Goal: Answer question/provide support: Share knowledge or assist other users

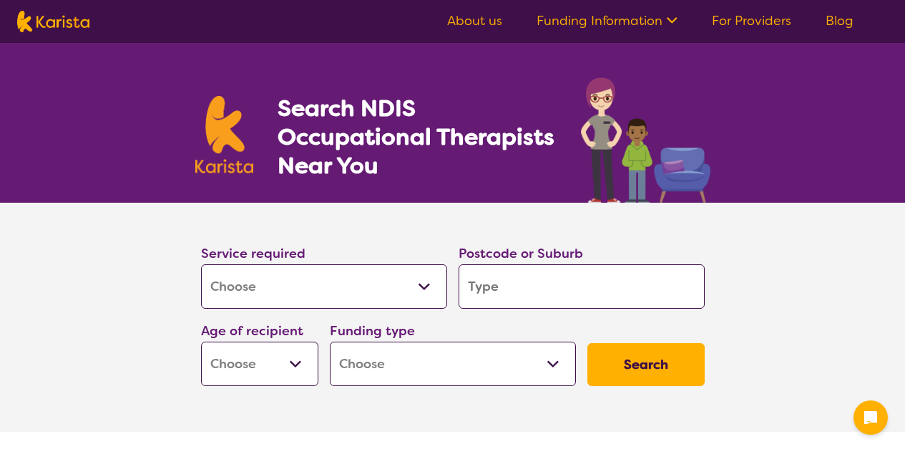
select select "[MEDICAL_DATA]"
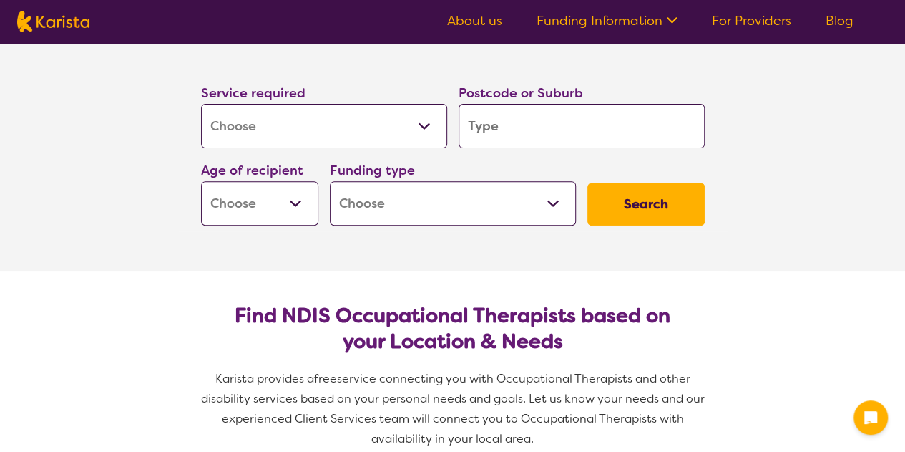
click at [283, 200] on select "Early Childhood - 0 to 9 Child - 10 to 11 Adolescent - 12 to 17 Adult - 18 to 6…" at bounding box center [259, 203] width 117 height 44
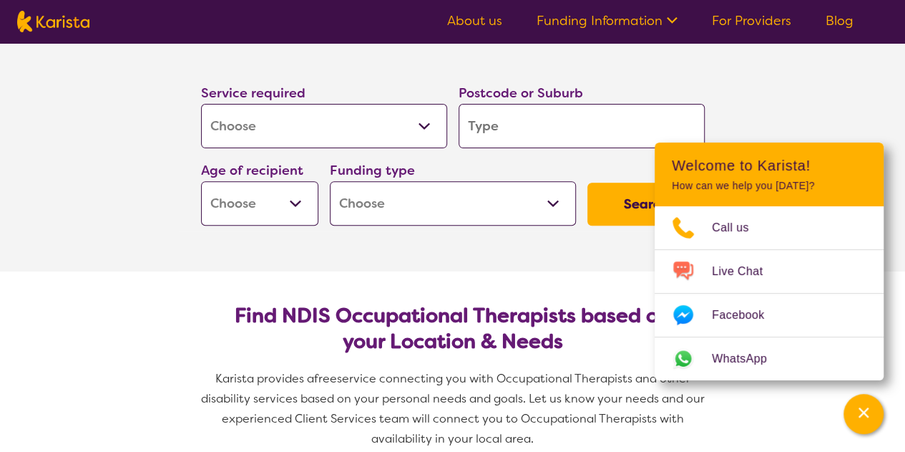
select select "CH"
click at [201, 181] on select "Early Childhood - 0 to 9 Child - 10 to 11 Adolescent - 12 to 17 Adult - 18 to 6…" at bounding box center [259, 203] width 117 height 44
select select "CH"
click at [389, 204] on select "Home Care Package (HCP) National Disability Insurance Scheme (NDIS) I don't know" at bounding box center [453, 203] width 246 height 44
select select "NDIS"
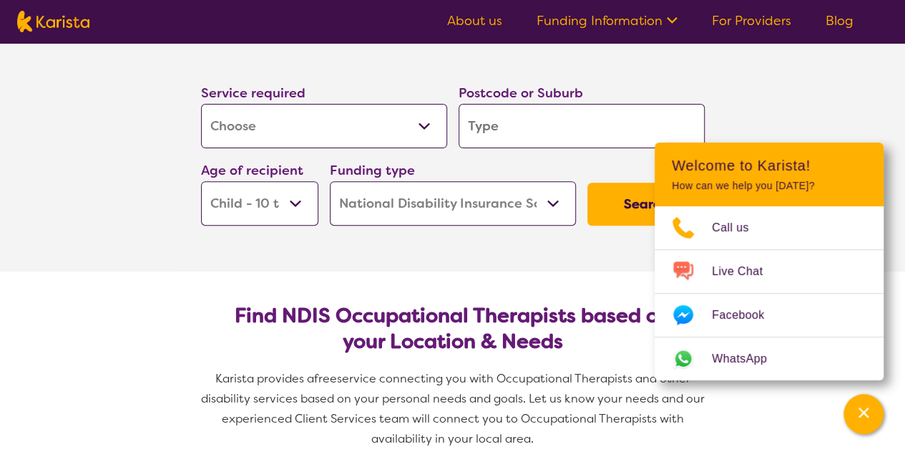
click at [330, 181] on select "Home Care Package (HCP) National Disability Insurance Scheme (NDIS) I don't know" at bounding box center [453, 203] width 246 height 44
select select "NDIS"
click at [627, 131] on input "search" at bounding box center [582, 126] width 246 height 44
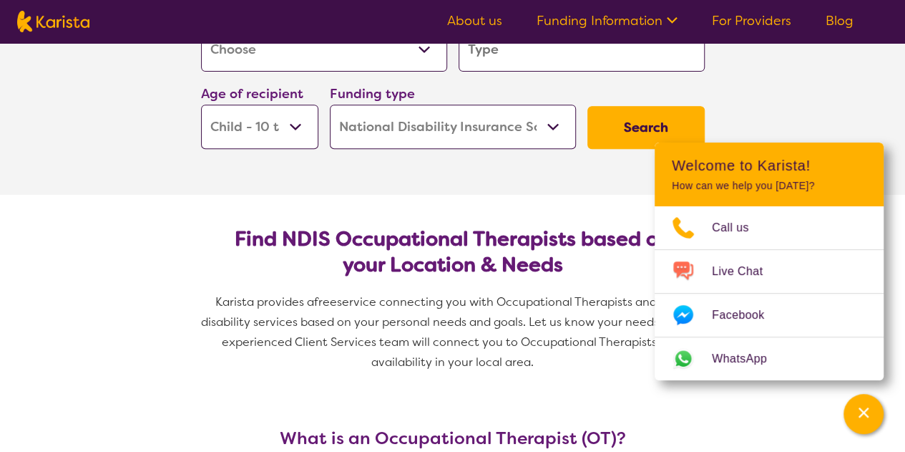
scroll to position [238, 0]
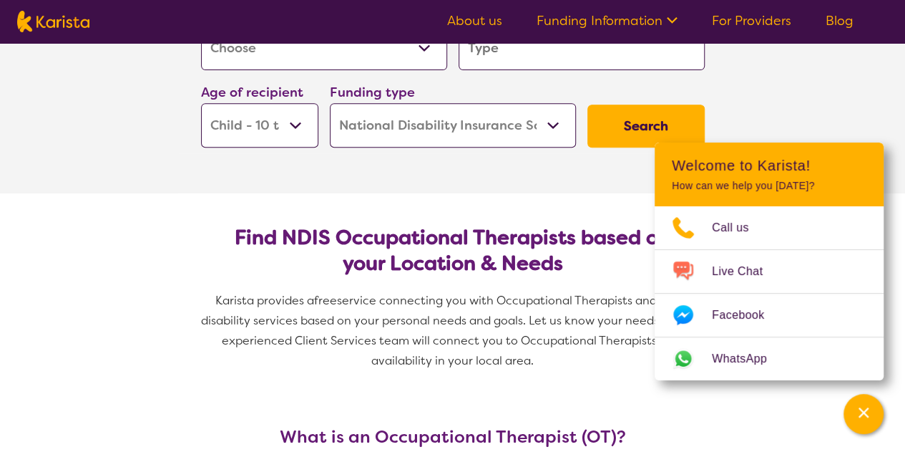
click at [643, 122] on button "Search" at bounding box center [646, 125] width 117 height 43
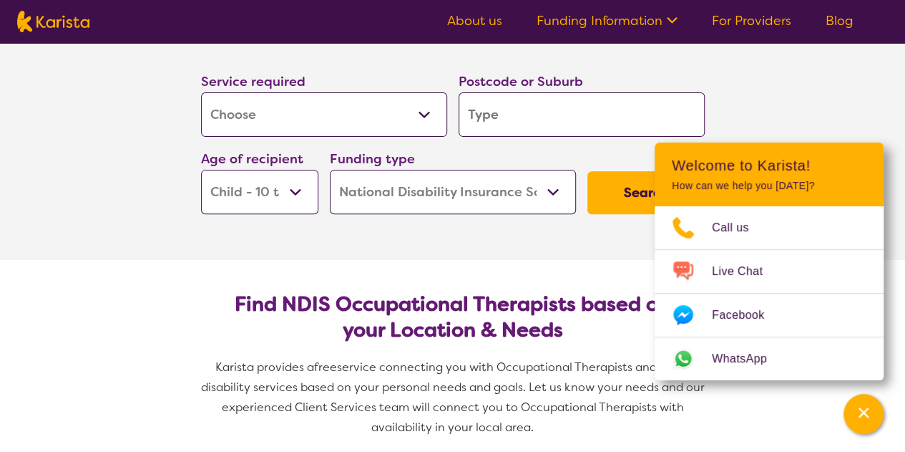
click at [490, 125] on input "search" at bounding box center [582, 114] width 246 height 44
type input "2"
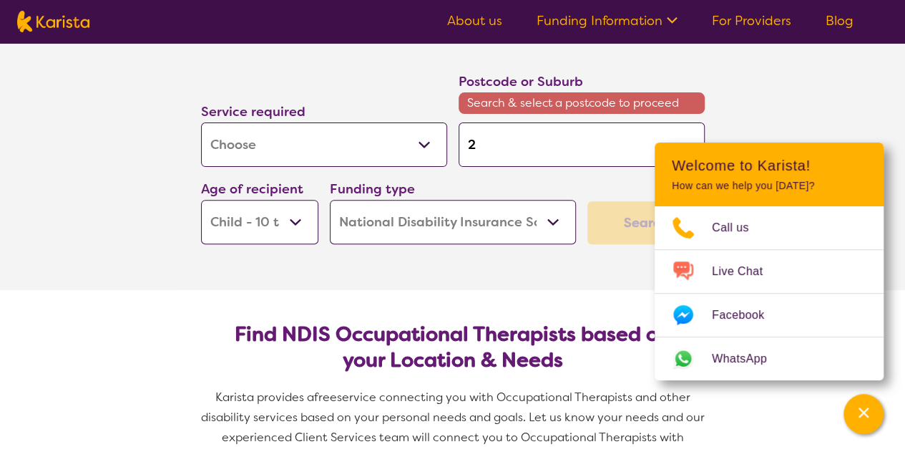
type input "27"
type input "274"
type input "2747"
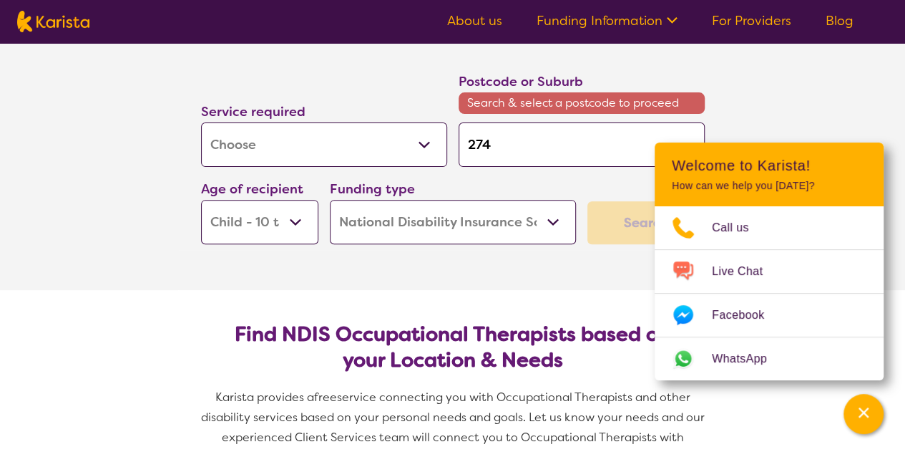
type input "2747"
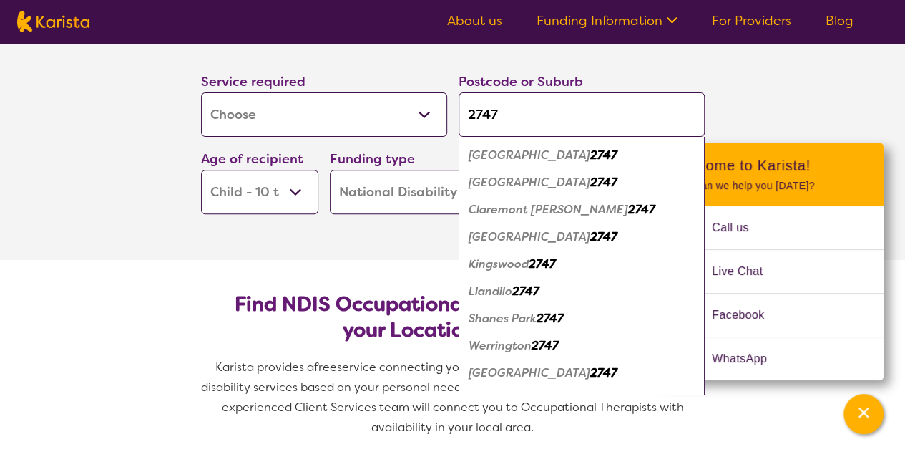
scroll to position [27, 0]
click at [551, 228] on em "[GEOGRAPHIC_DATA]" at bounding box center [530, 235] width 122 height 15
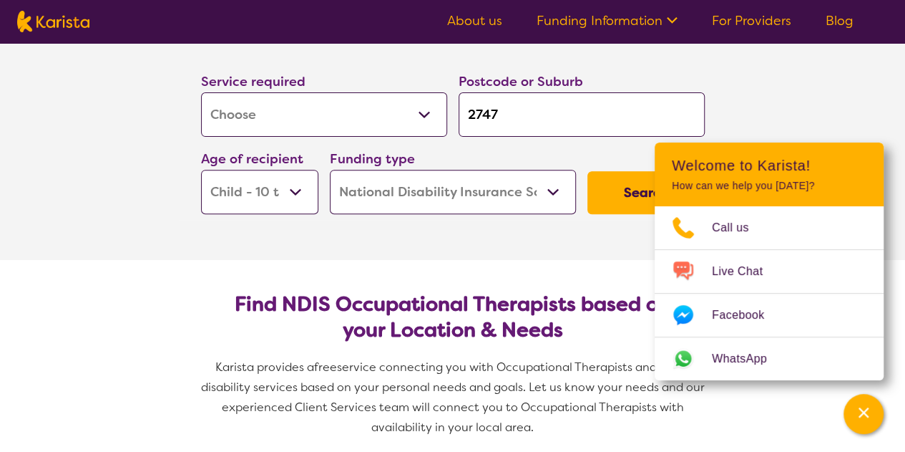
scroll to position [0, 0]
click at [544, 120] on input "2747" at bounding box center [582, 114] width 246 height 44
type input "2747"
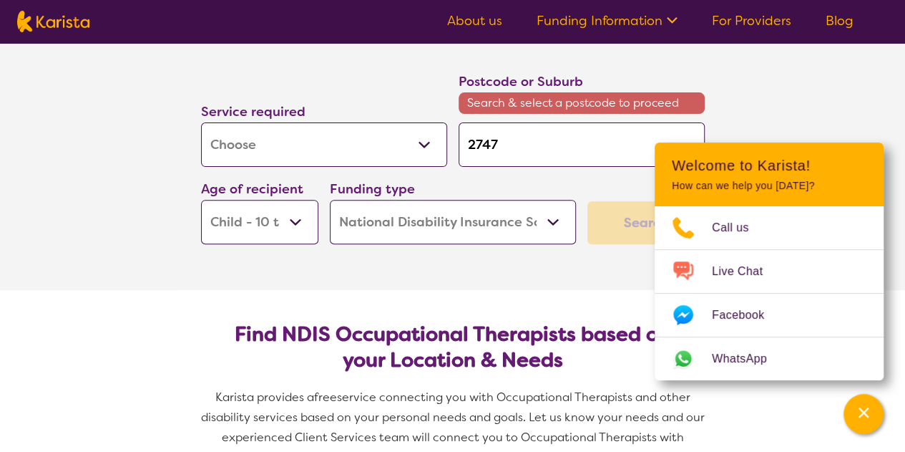
type input "2747"
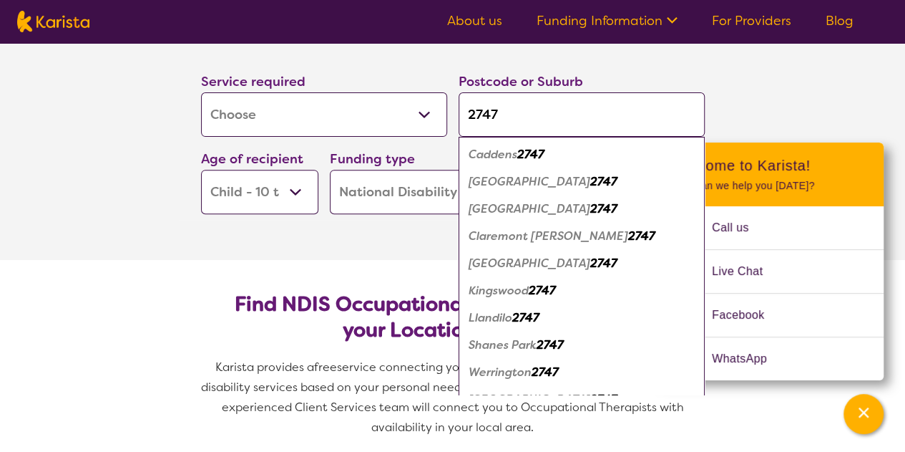
click button "Search" at bounding box center [646, 192] width 117 height 43
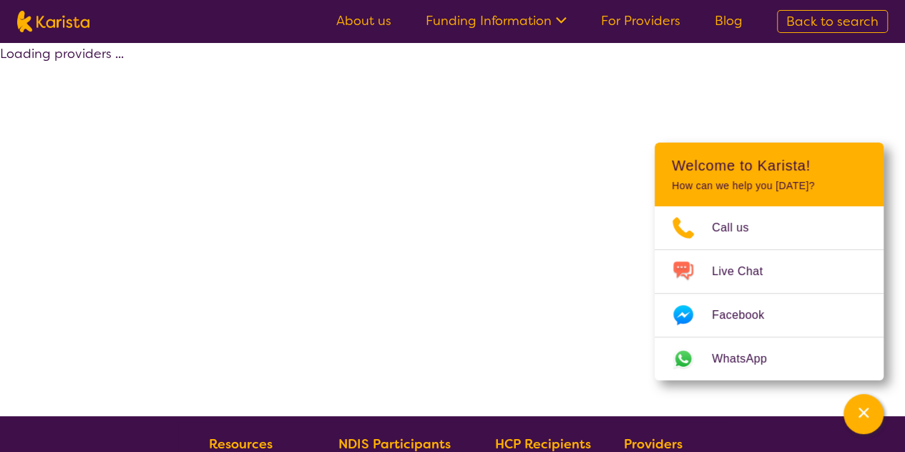
select select "by_score"
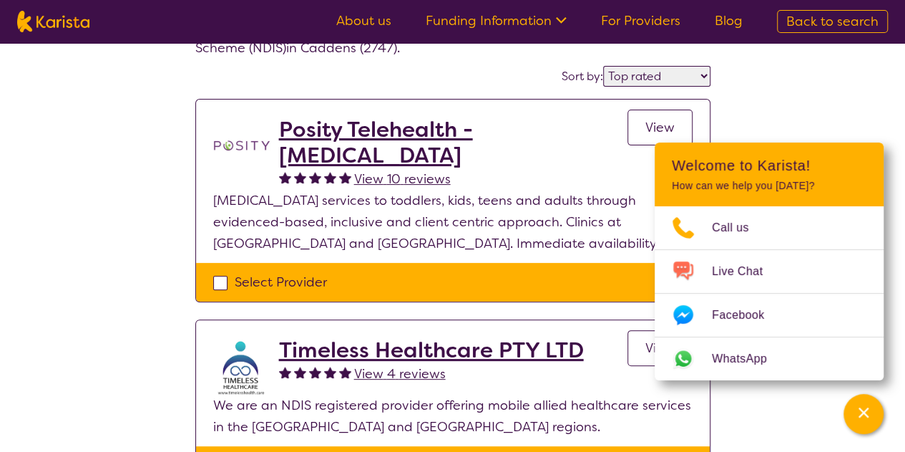
scroll to position [102, 0]
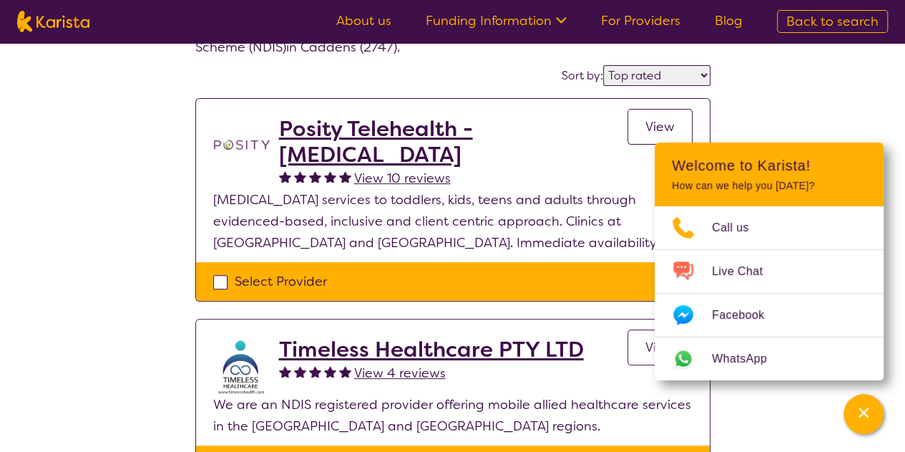
click at [787, 79] on div "Select one or more providers and click the 'NEXT' button to proceed 1 - 3 of 3 …" at bounding box center [452, 330] width 905 height 778
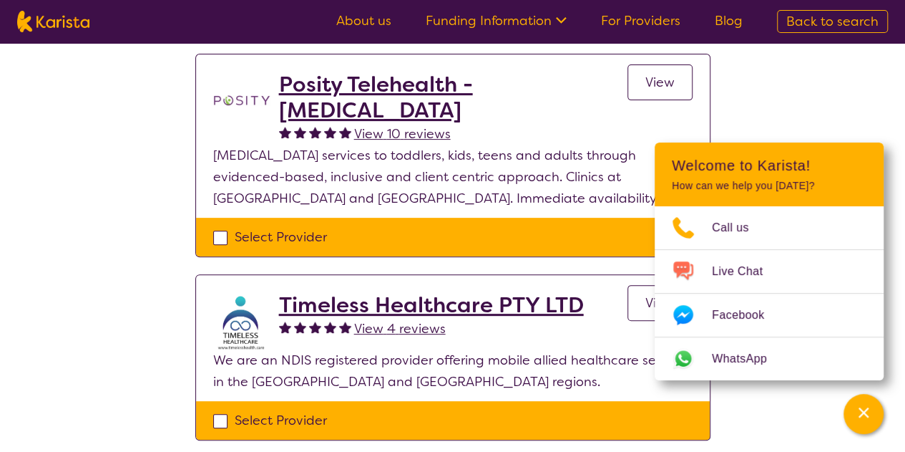
scroll to position [0, 0]
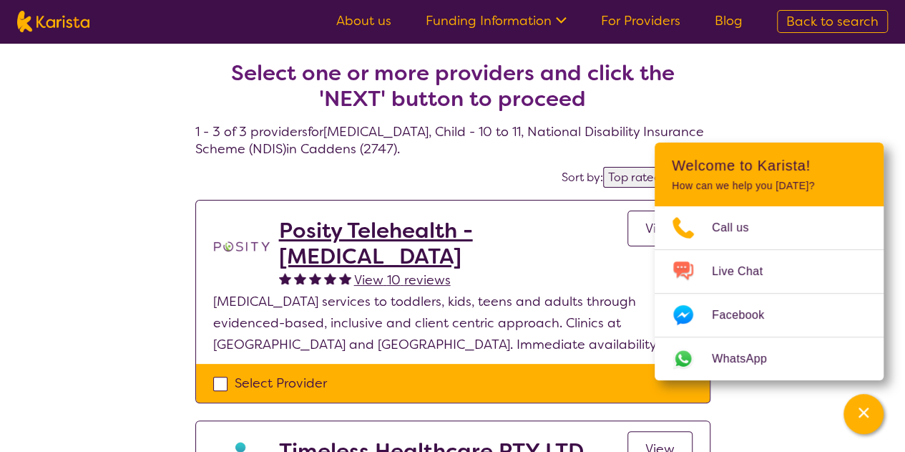
click at [799, 122] on div "Select one or more providers and click the 'NEXT' button to proceed 1 - 3 of 3 …" at bounding box center [452, 432] width 905 height 778
click at [865, 413] on icon "Channel Menu" at bounding box center [864, 412] width 14 height 14
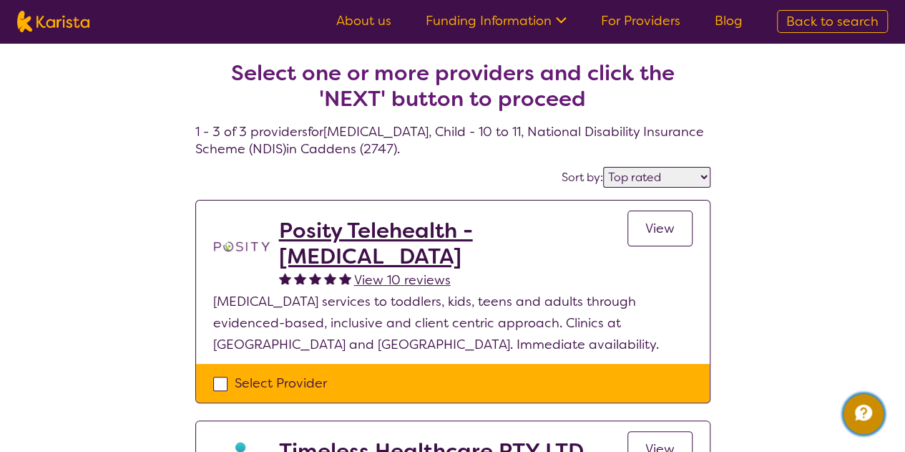
select select "[MEDICAL_DATA]"
select select "CH"
select select "NDIS"
select select "[MEDICAL_DATA]"
select select "CH"
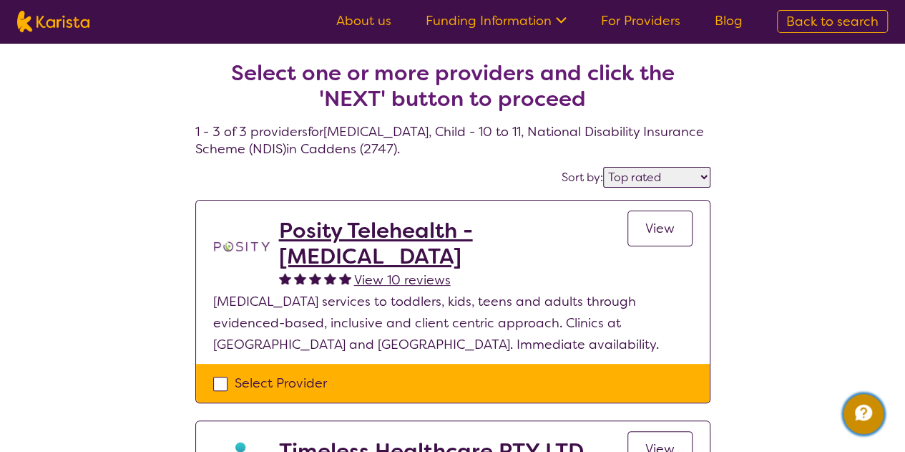
select select "NDIS"
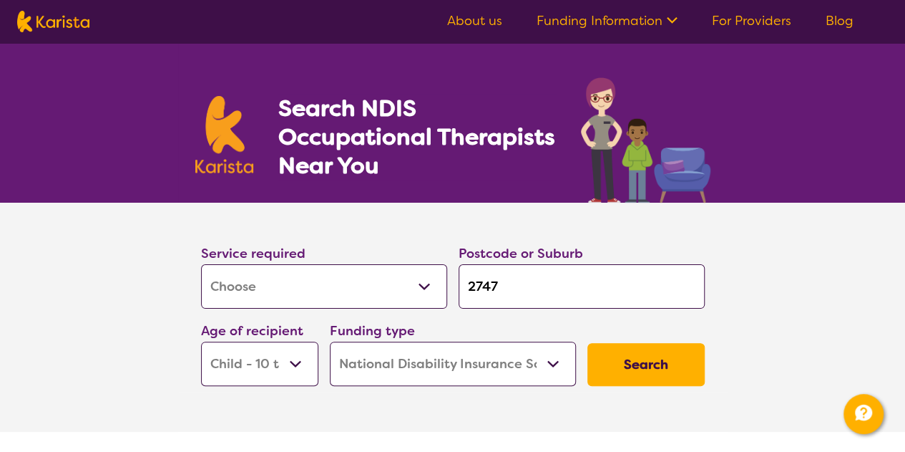
click at [523, 306] on input "2747" at bounding box center [582, 286] width 246 height 44
type input "274"
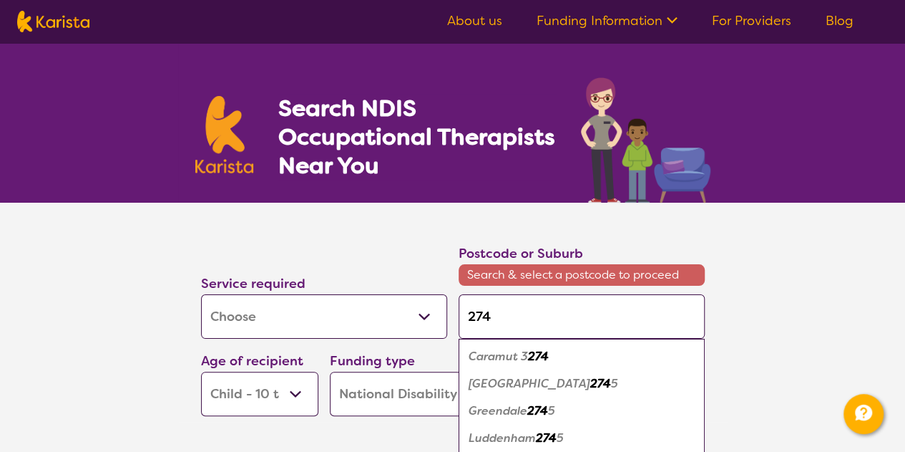
type input "2747"
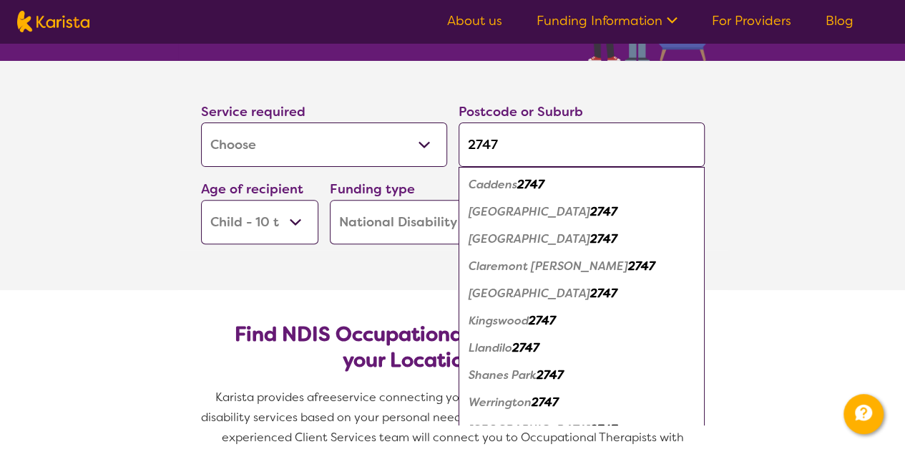
scroll to position [18, 0]
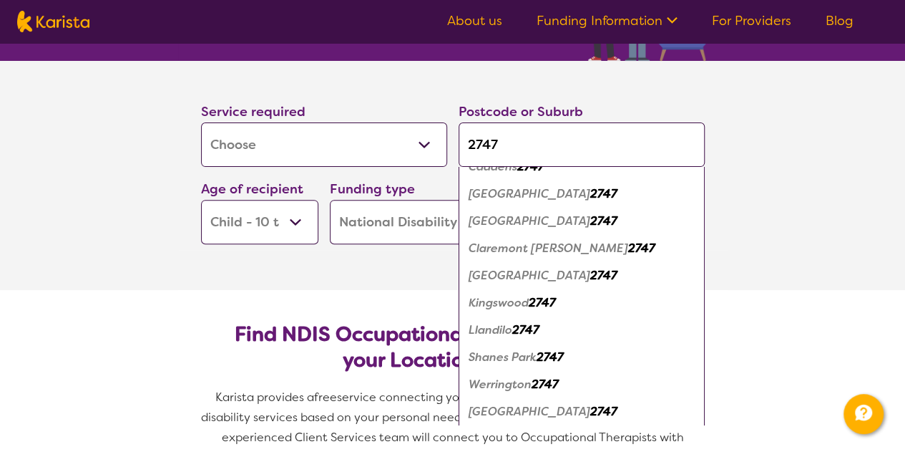
click at [590, 276] on em "2747" at bounding box center [603, 275] width 27 height 15
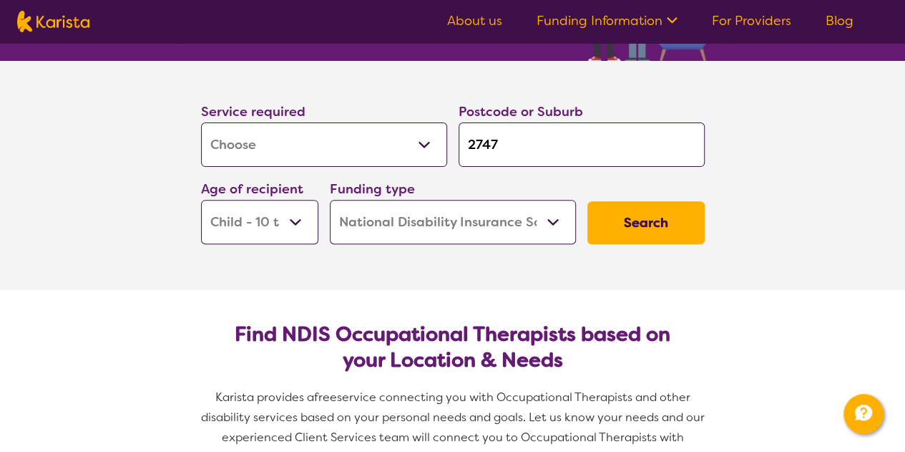
scroll to position [0, 0]
click at [632, 224] on button "Search" at bounding box center [646, 222] width 117 height 43
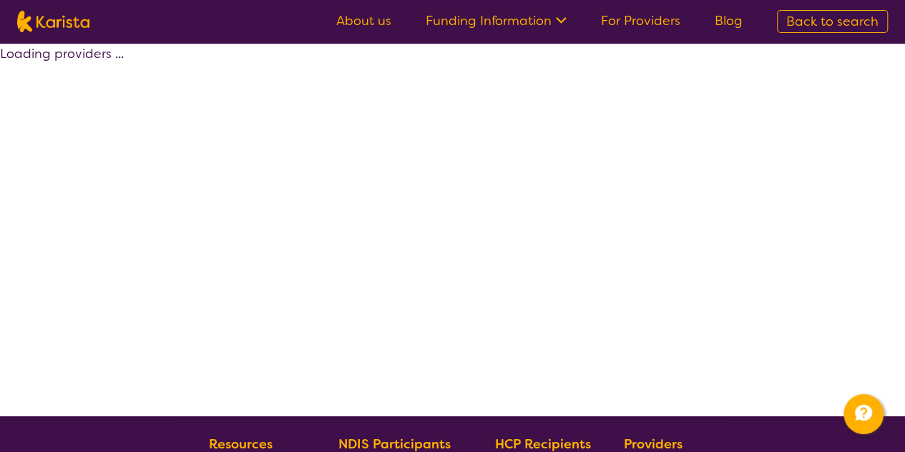
select select "by_score"
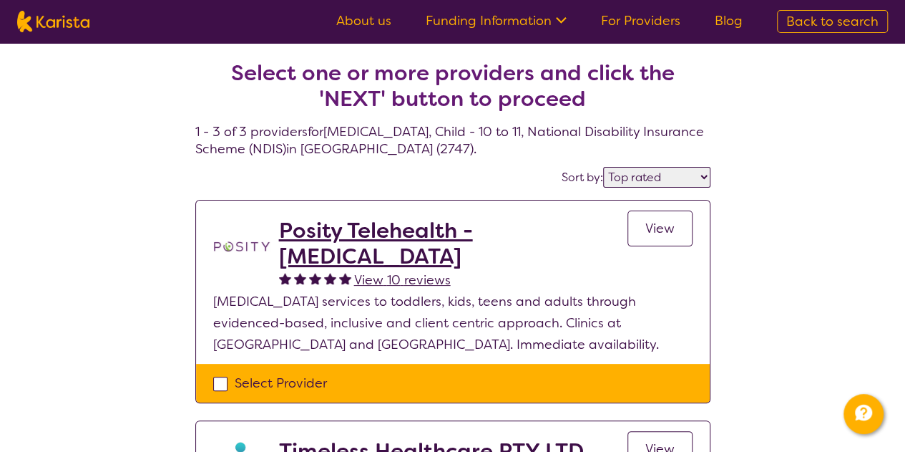
select select "[MEDICAL_DATA]"
select select "CH"
select select "NDIS"
select select "[MEDICAL_DATA]"
select select "CH"
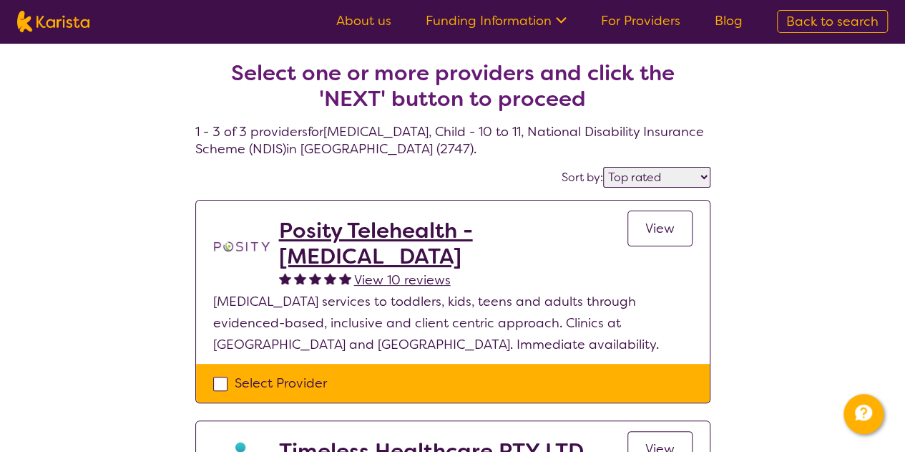
select select "NDIS"
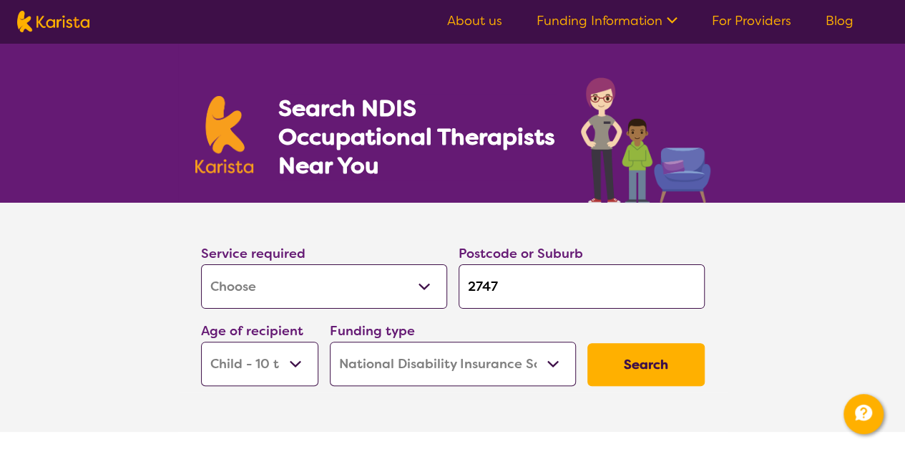
click at [518, 300] on input "2747" at bounding box center [582, 286] width 246 height 44
click at [530, 293] on input "2747" at bounding box center [582, 286] width 246 height 44
type input "274"
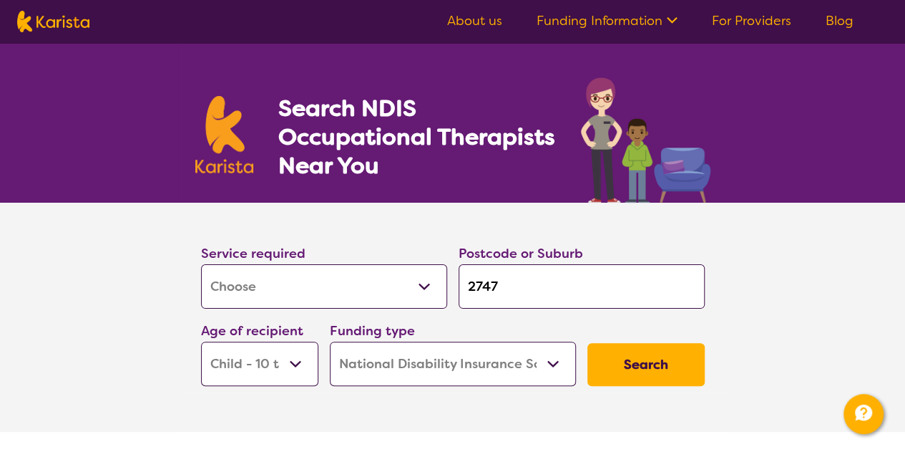
type input "274"
type input "27"
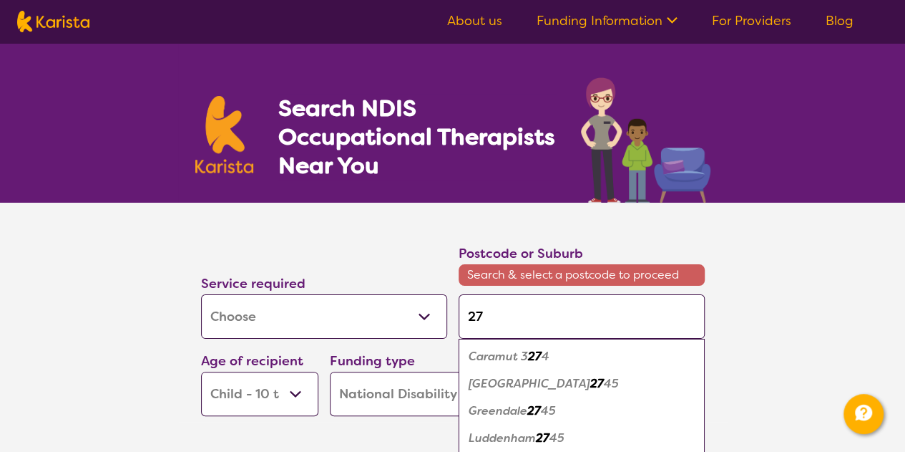
type input "275"
type input "2756"
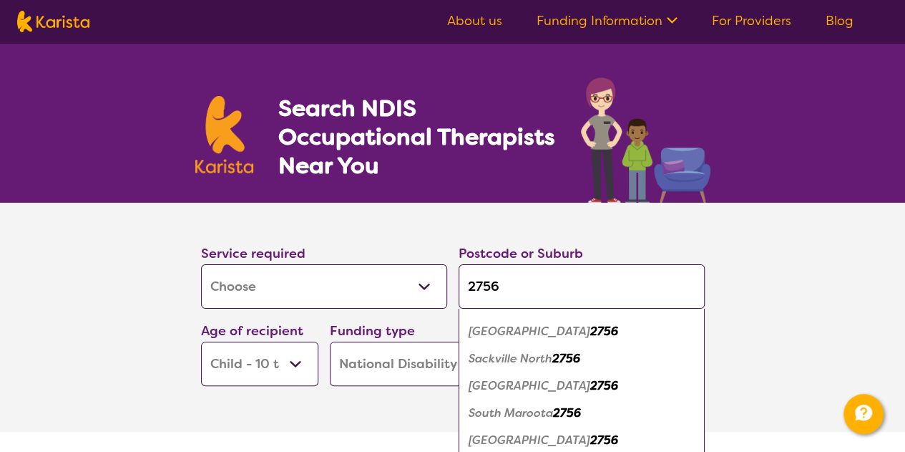
scroll to position [511, 0]
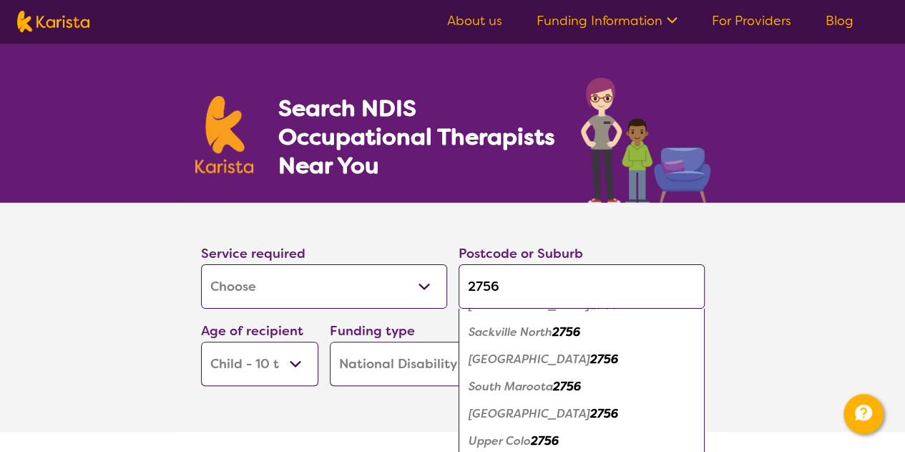
type input "2756"
click at [590, 414] on em "2756" at bounding box center [604, 413] width 28 height 15
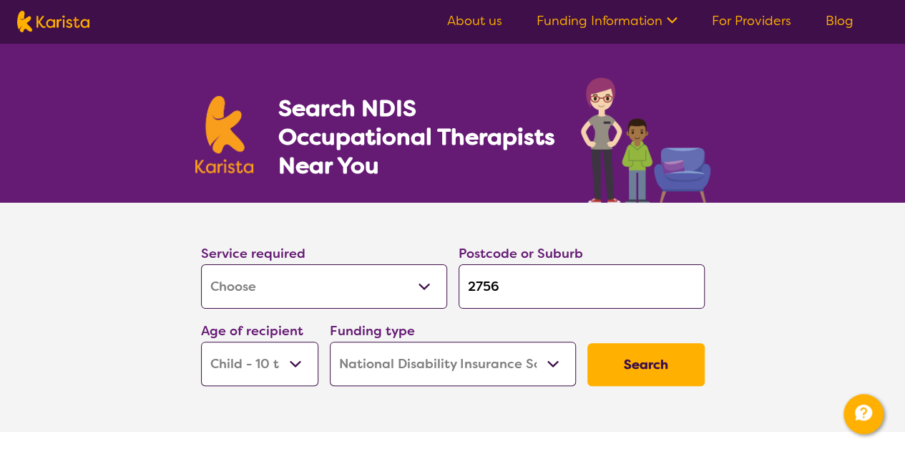
click at [652, 347] on button "Search" at bounding box center [646, 364] width 117 height 43
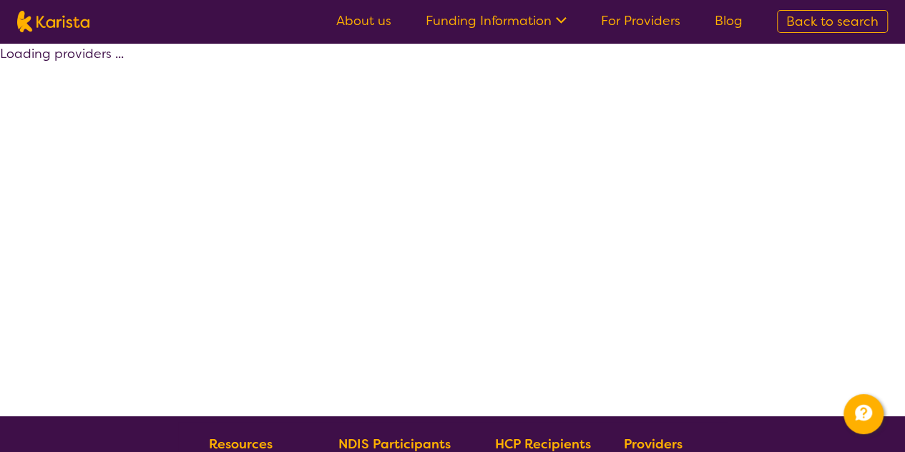
select select "by_score"
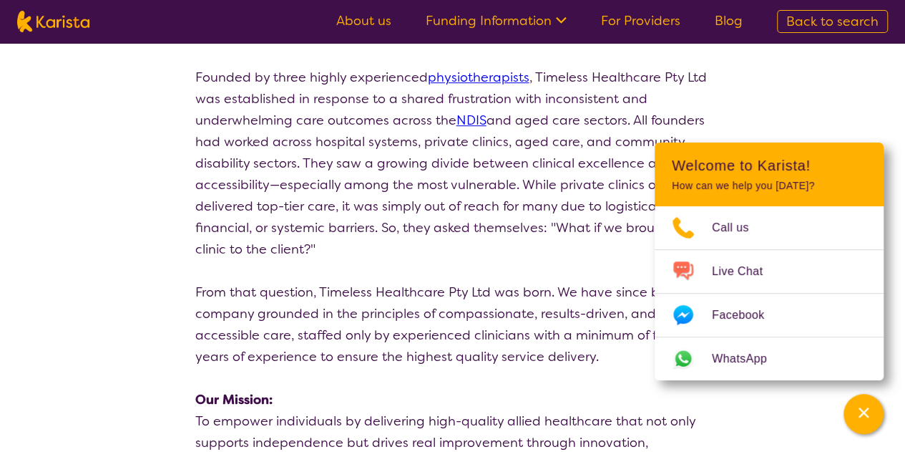
scroll to position [381, 0]
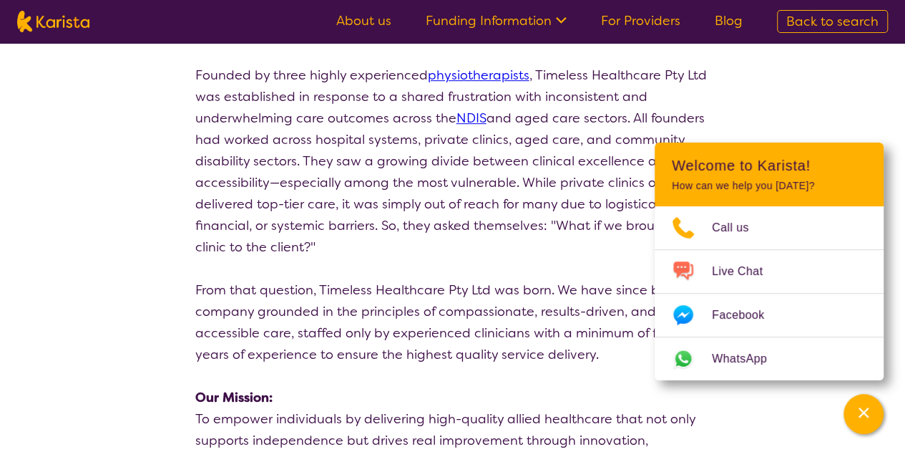
click at [482, 235] on p "Founded by three highly experienced physiotherapists , Timeless Healthcare Pty …" at bounding box center [452, 160] width 515 height 193
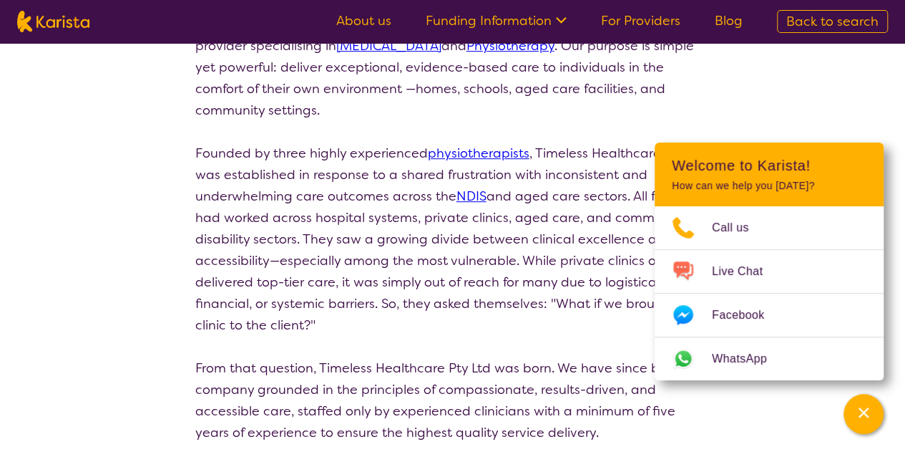
scroll to position [302, 0]
click at [870, 407] on icon "Channel Menu" at bounding box center [864, 412] width 14 height 14
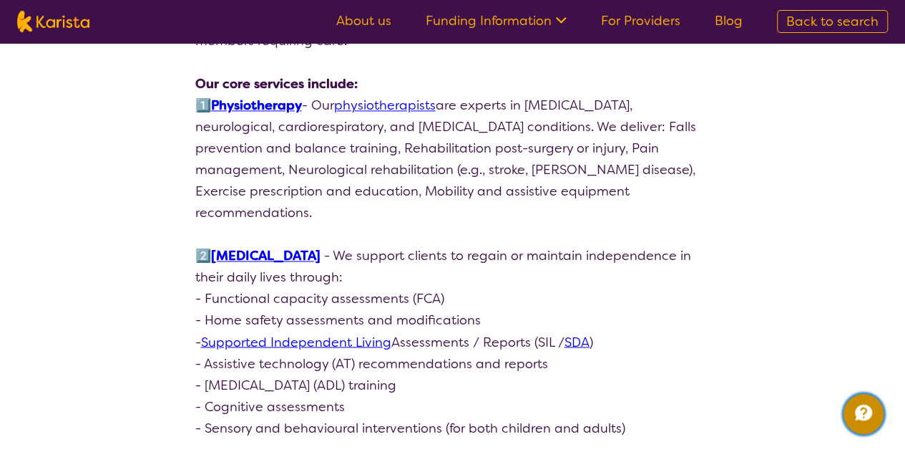
scroll to position [1016, 0]
click at [321, 247] on link "[MEDICAL_DATA]" at bounding box center [265, 255] width 109 height 17
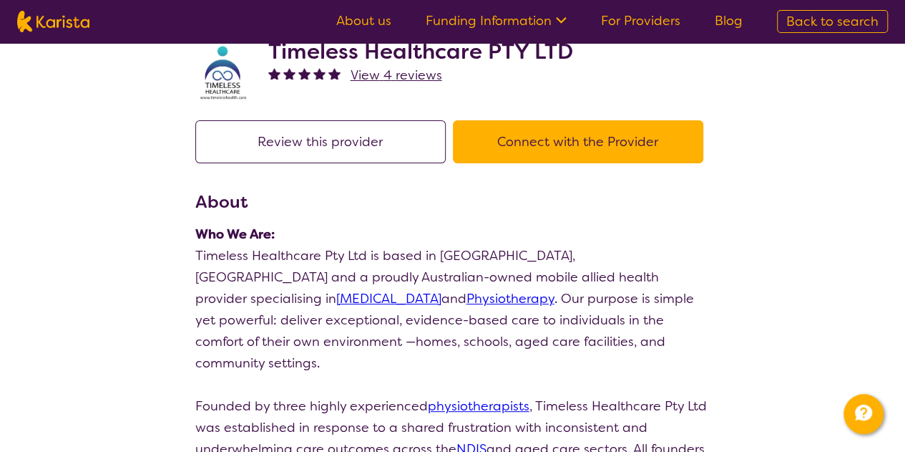
scroll to position [0, 0]
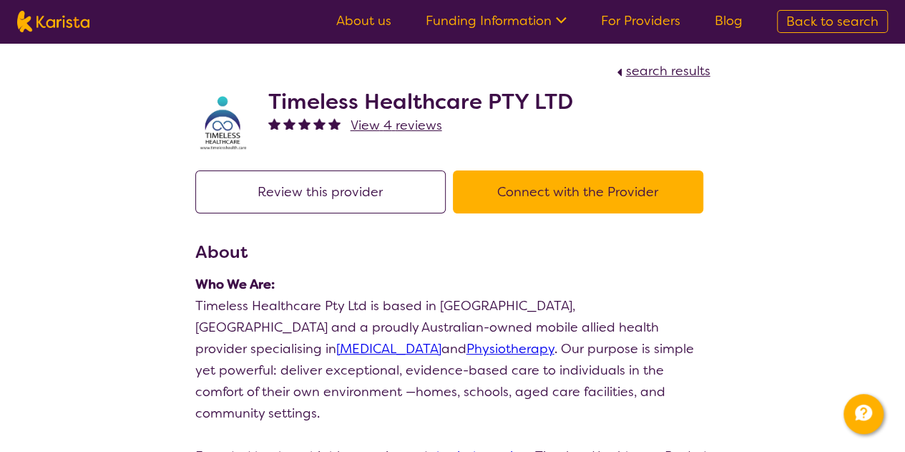
click at [377, 94] on h2 "Timeless Healthcare PTY LTD" at bounding box center [420, 102] width 305 height 26
click at [531, 192] on button "Connect with the Provider" at bounding box center [578, 191] width 250 height 43
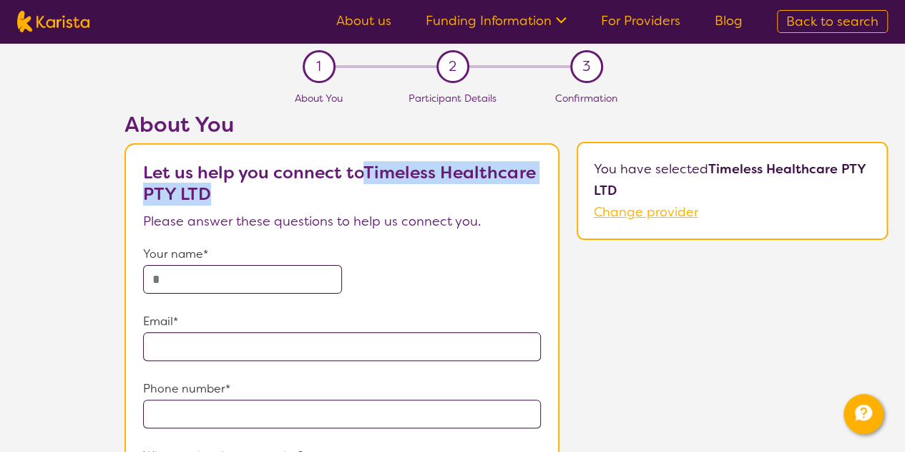
drag, startPoint x: 367, startPoint y: 167, endPoint x: 432, endPoint y: 195, distance: 70.6
click at [432, 195] on p "Let us help you connect to Timeless Healthcare PTY LTD" at bounding box center [341, 183] width 397 height 43
copy b "Timeless Healthcare PTY LTD"
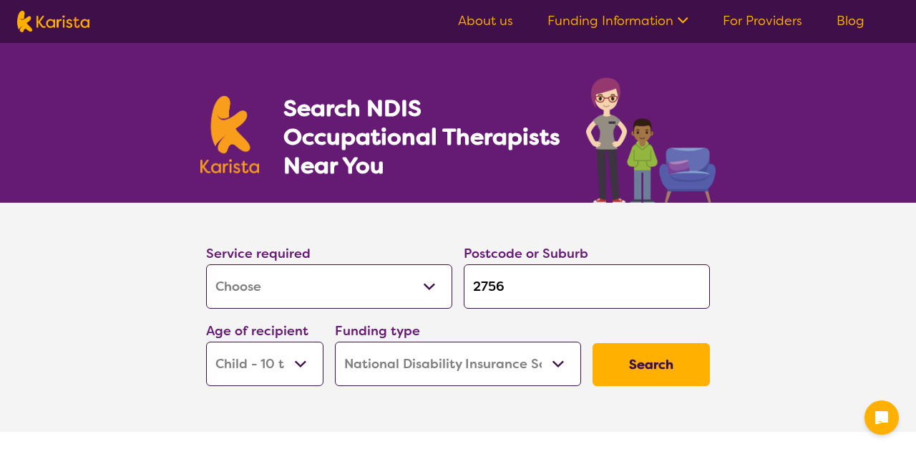
select select "[MEDICAL_DATA]"
select select "CH"
select select "NDIS"
select select "[MEDICAL_DATA]"
select select "CH"
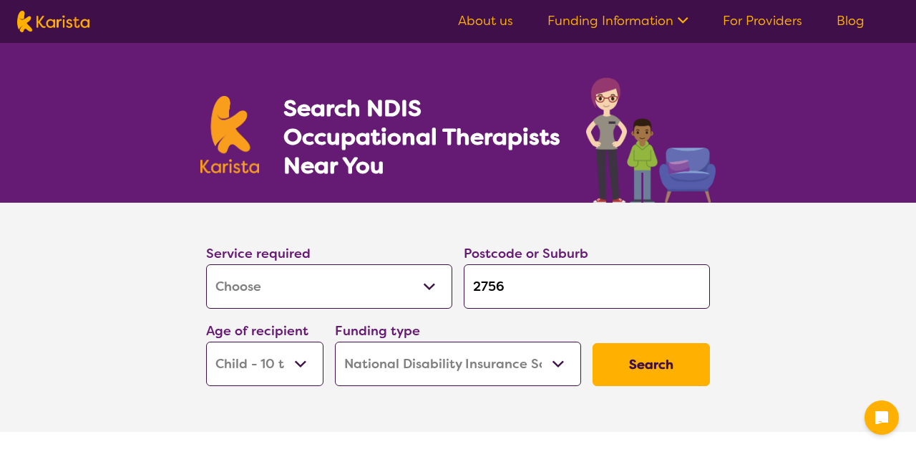
select select "NDIS"
